Goal: Transaction & Acquisition: Purchase product/service

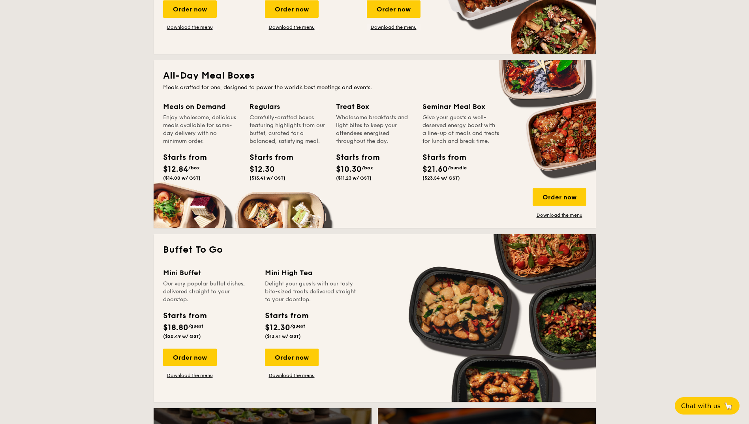
scroll to position [474, 0]
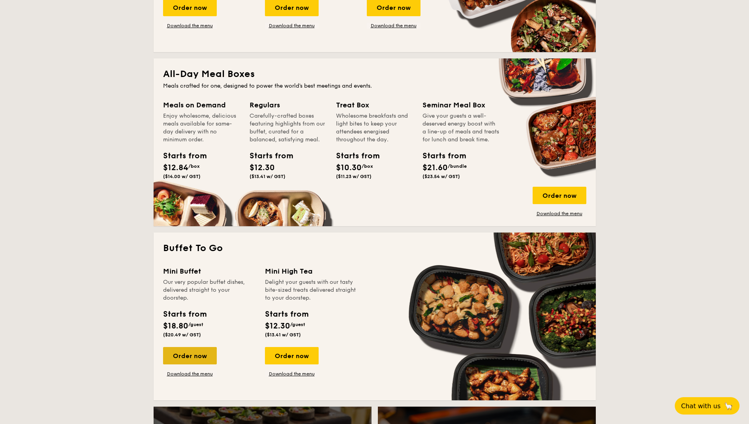
click at [189, 356] on div "Order now" at bounding box center [190, 355] width 54 height 17
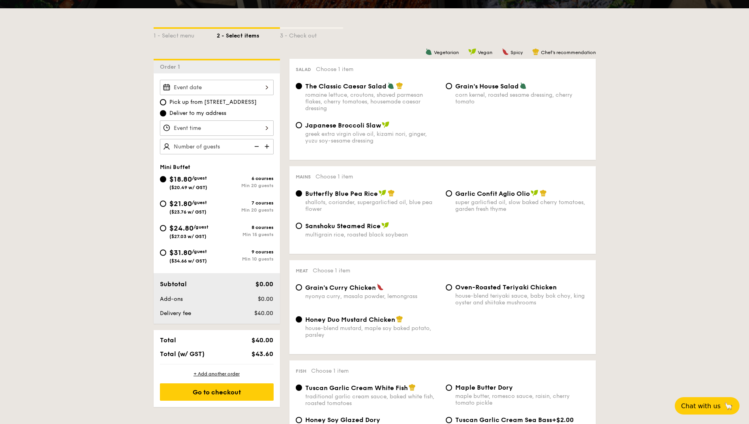
scroll to position [158, 0]
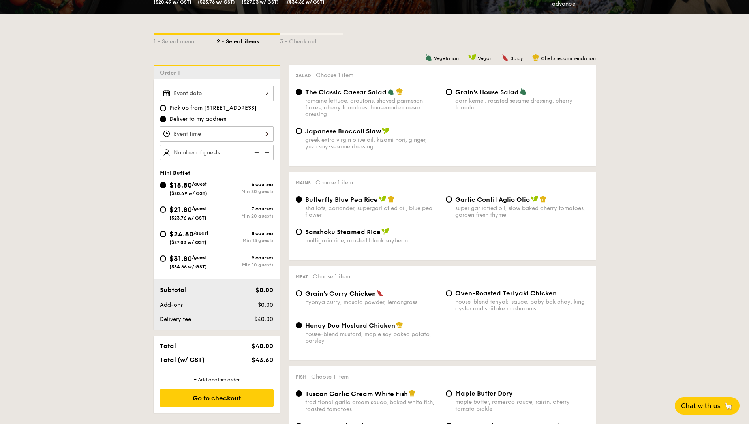
click at [165, 214] on div "$21.80 /guest ($23.76 w/ GST)" at bounding box center [188, 212] width 57 height 17
click at [165, 213] on input "$21.80 /guest ($23.76 w/ GST) 7 courses Min 20 guests" at bounding box center [163, 209] width 6 height 6
radio input "true"
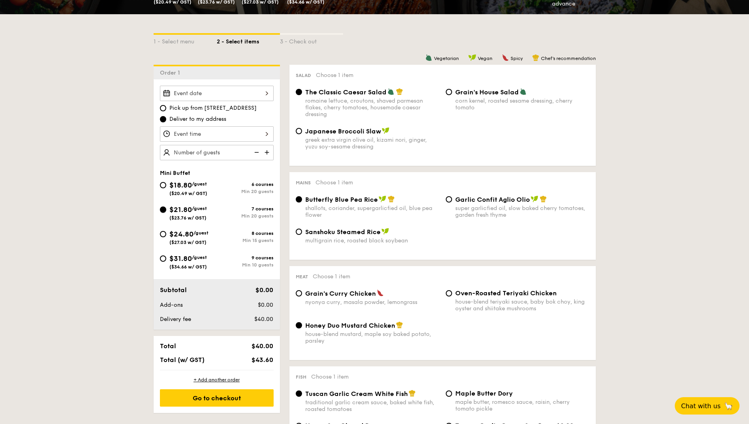
radio input "false"
radio input "true"
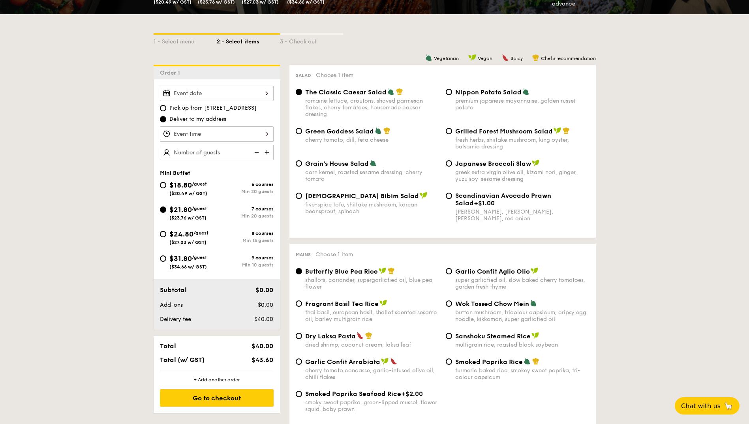
click at [270, 152] on img at bounding box center [268, 152] width 12 height 15
click at [255, 153] on img at bounding box center [256, 152] width 12 height 15
type input "20 guests"
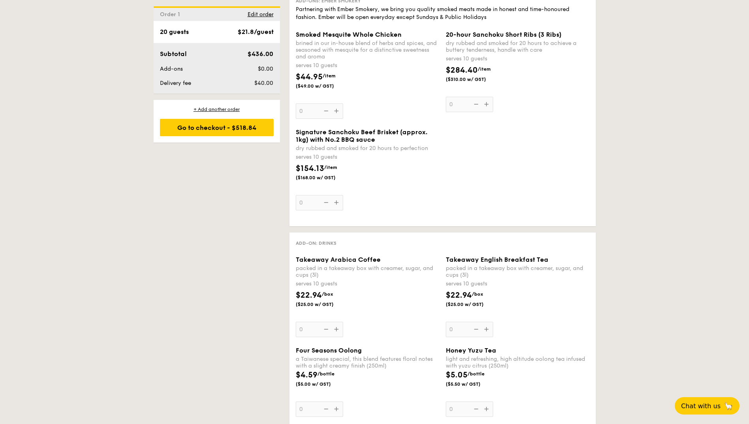
scroll to position [1540, 0]
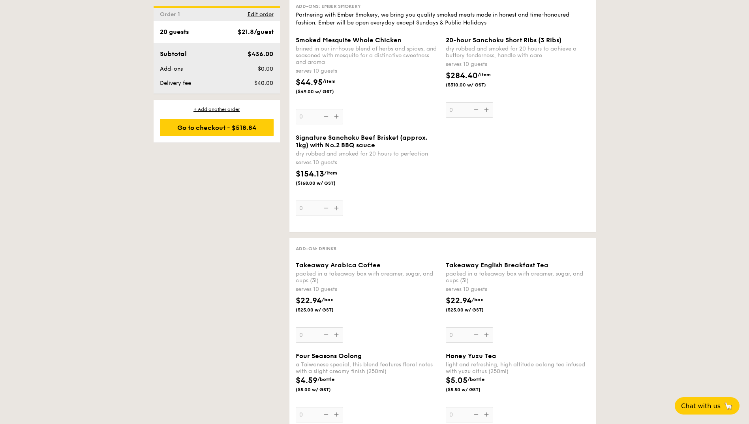
click at [340, 338] on div "Takeaway Arabica Coffee packed in a takeaway box with [PERSON_NAME], sugar, and…" at bounding box center [368, 301] width 144 height 81
click at [340, 338] on input "0" at bounding box center [319, 334] width 47 height 15
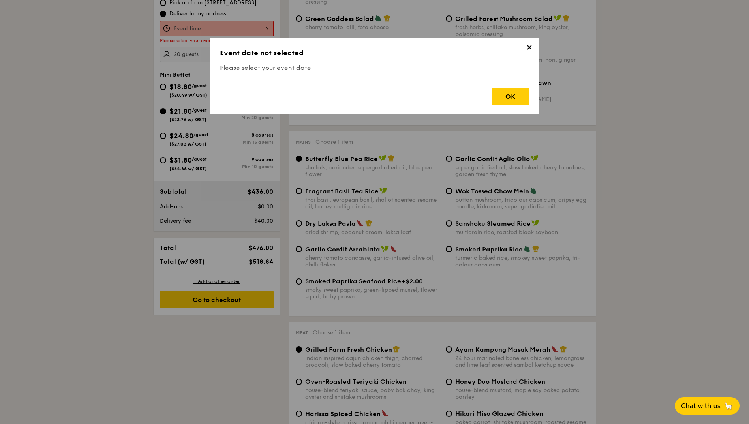
scroll to position [211, 0]
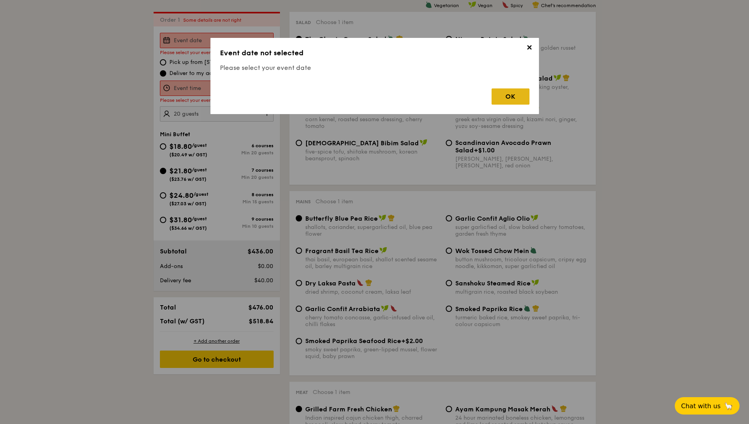
click at [518, 99] on div "OK" at bounding box center [511, 96] width 38 height 16
